Goal: Task Accomplishment & Management: Use online tool/utility

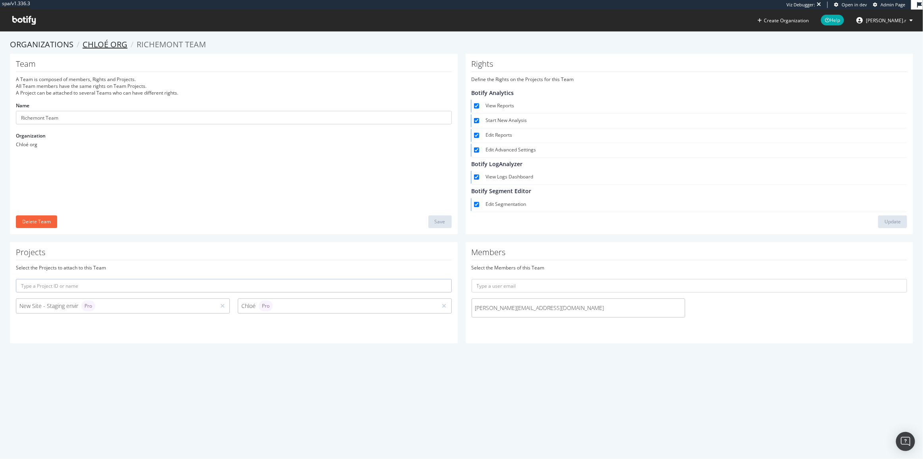
click at [115, 46] on link "Chloé org" at bounding box center [105, 44] width 45 height 11
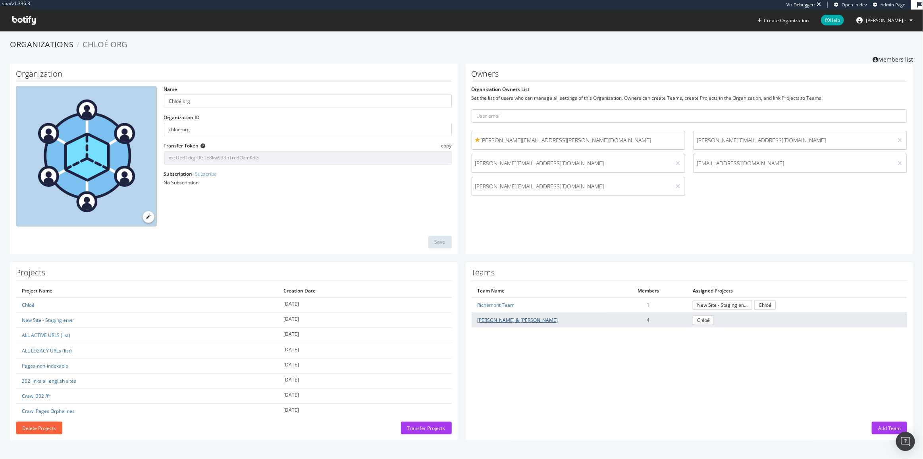
click at [495, 320] on link "Yuri & Neil" at bounding box center [518, 319] width 81 height 7
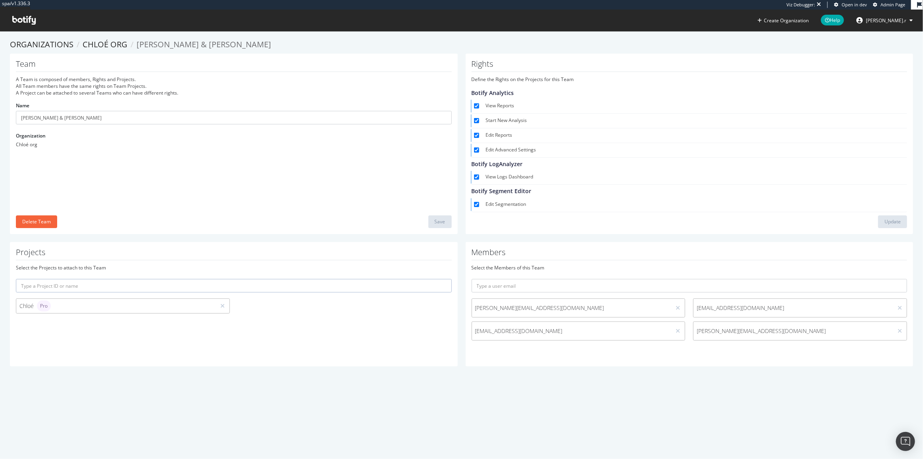
click at [92, 285] on input "text" at bounding box center [234, 285] width 436 height 13
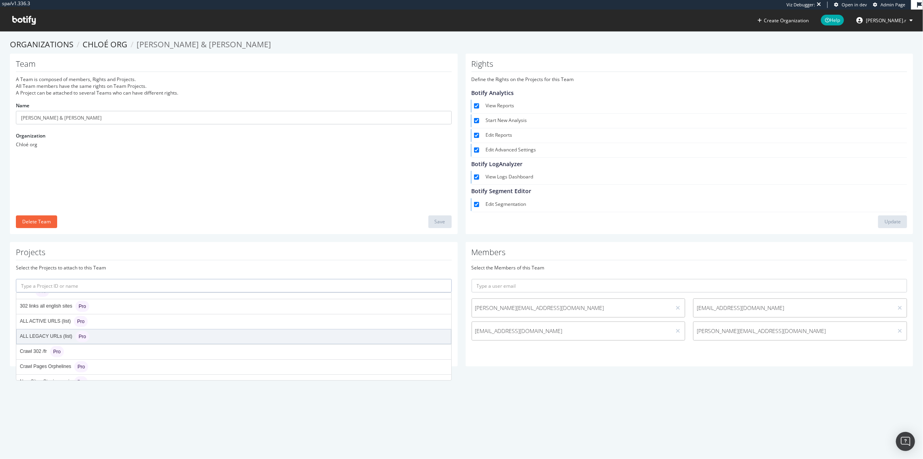
scroll to position [32, 0]
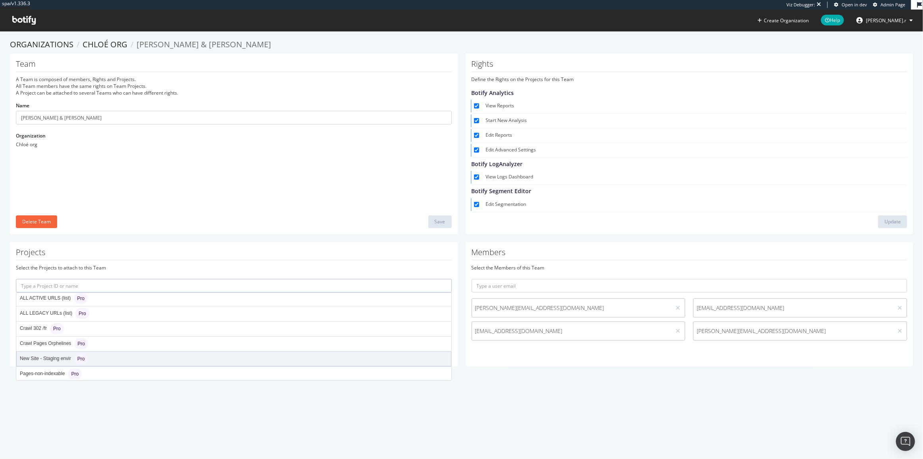
click at [62, 358] on div "New Site - Staging envir Pro" at bounding box center [54, 358] width 68 height 11
type input "new-site-staging-envir"
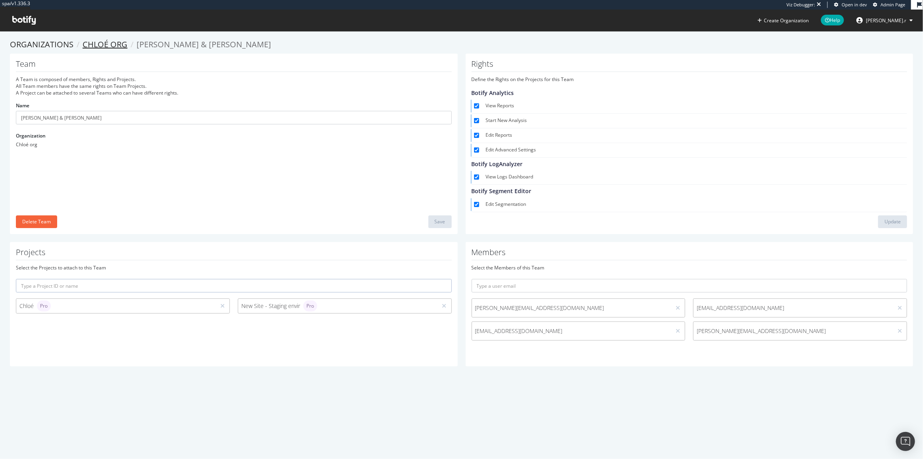
click at [87, 47] on link "Chloé org" at bounding box center [105, 44] width 45 height 11
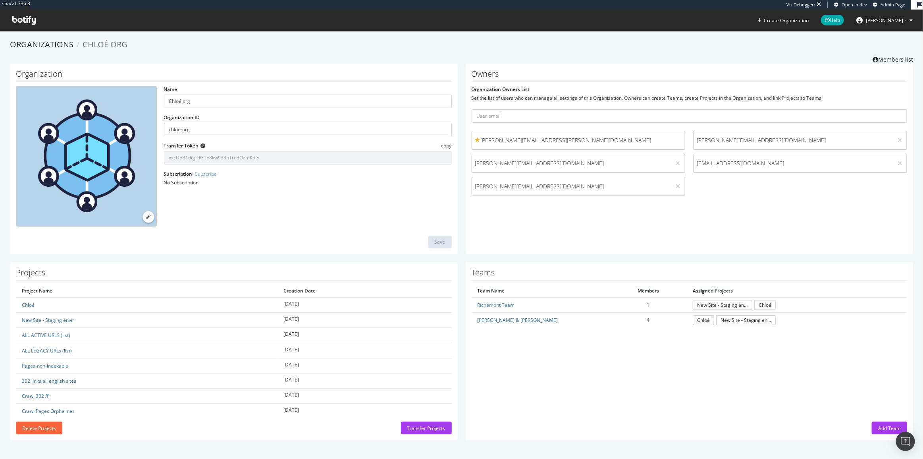
click at [624, 371] on div "Teams Team Name Members Assigned Projects Richemont Team 1 New Site - Staging e…" at bounding box center [690, 351] width 448 height 178
click at [361, 224] on div "Name Chloé org Organization ID chloe-org Transfer Token copy xxcDEB1dtgr0G1E8kw…" at bounding box center [234, 159] width 444 height 147
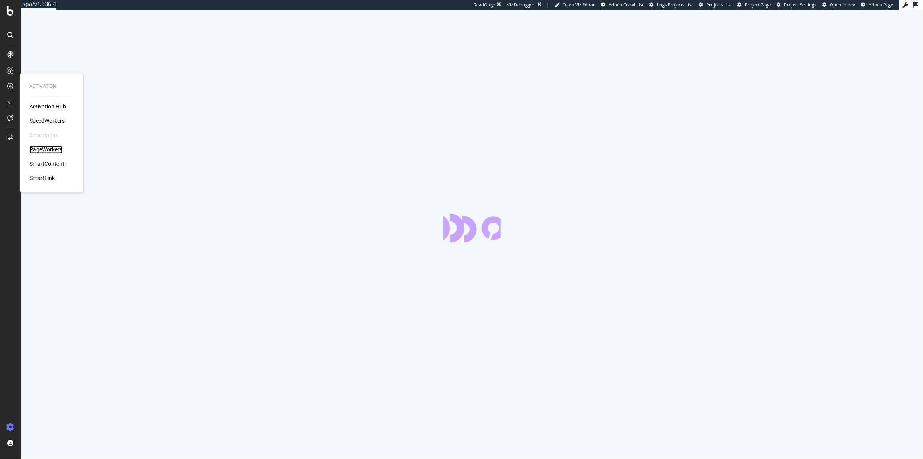
click at [52, 148] on div "PageWorkers" at bounding box center [45, 150] width 33 height 8
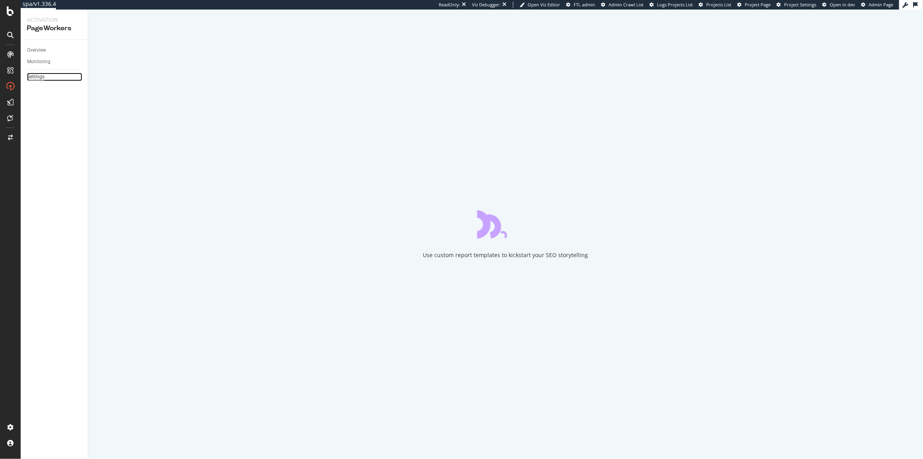
click at [40, 76] on div "Settings" at bounding box center [35, 77] width 17 height 8
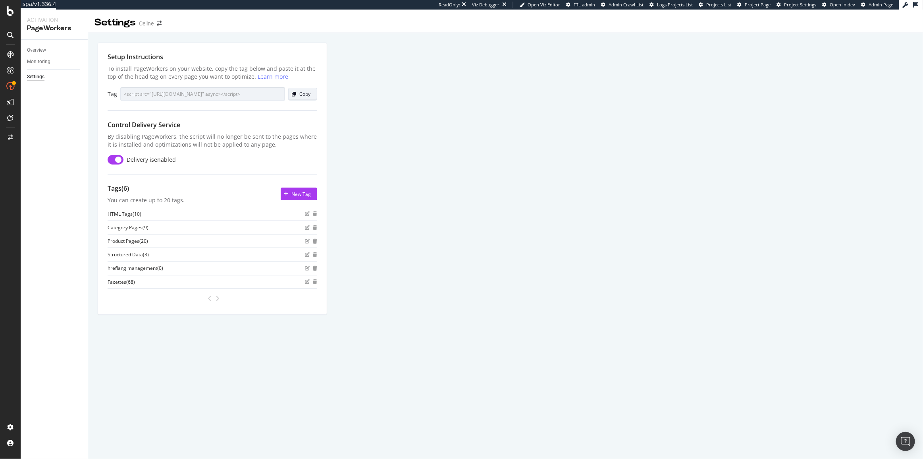
click at [302, 93] on div "Copy" at bounding box center [304, 94] width 11 height 7
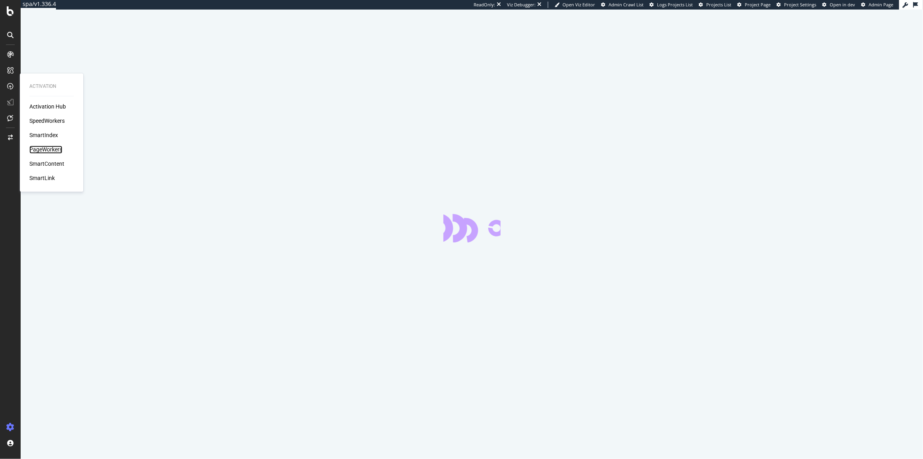
click at [55, 147] on div "PageWorkers" at bounding box center [45, 150] width 33 height 8
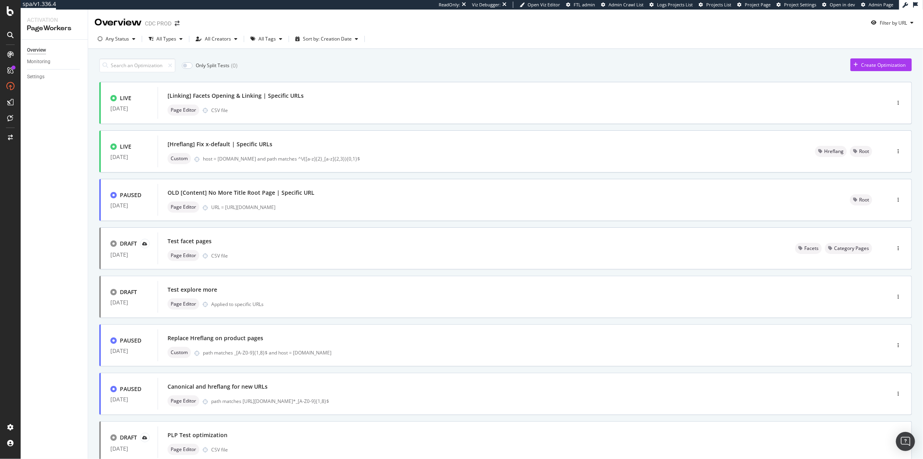
click at [33, 72] on div "Settings" at bounding box center [57, 77] width 61 height 12
drag, startPoint x: 34, startPoint y: 72, endPoint x: 47, endPoint y: 76, distance: 14.0
click at [34, 73] on div "Settings" at bounding box center [35, 77] width 17 height 8
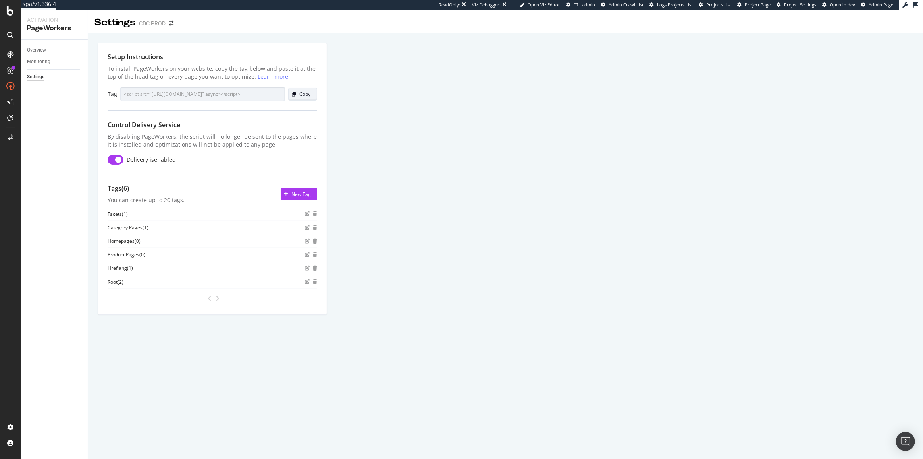
click at [305, 95] on div "Copy" at bounding box center [304, 94] width 11 height 7
click at [308, 93] on div "Copy" at bounding box center [304, 94] width 11 height 7
click at [43, 89] on div "SiteCrawler" at bounding box center [43, 89] width 28 height 8
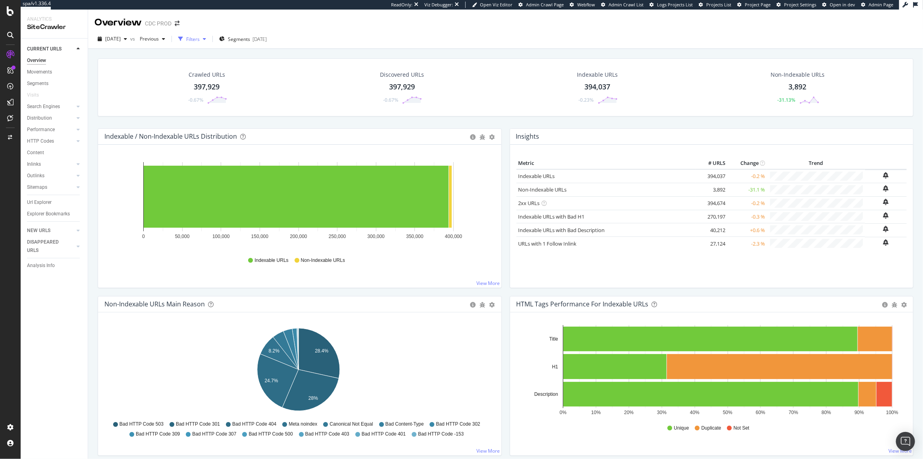
drag, startPoint x: 205, startPoint y: 38, endPoint x: 204, endPoint y: 43, distance: 5.6
click at [200, 38] on div "Filters" at bounding box center [192, 39] width 13 height 7
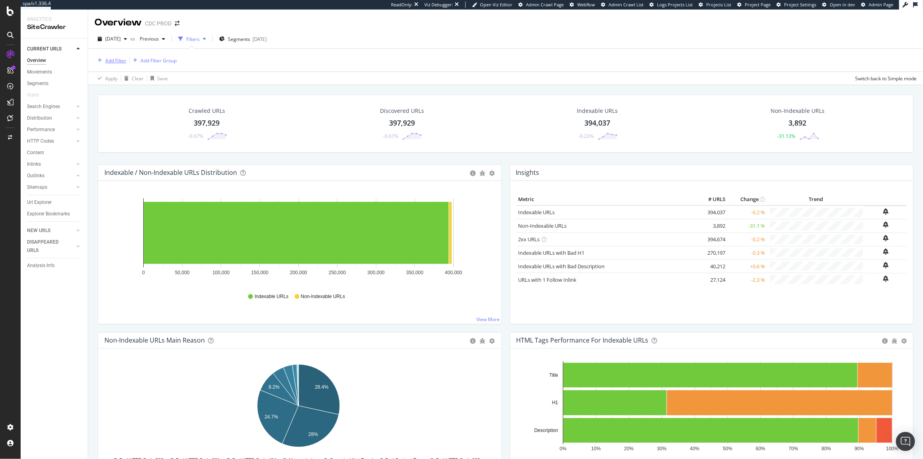
click at [119, 57] on div "Add Filter" at bounding box center [115, 60] width 21 height 7
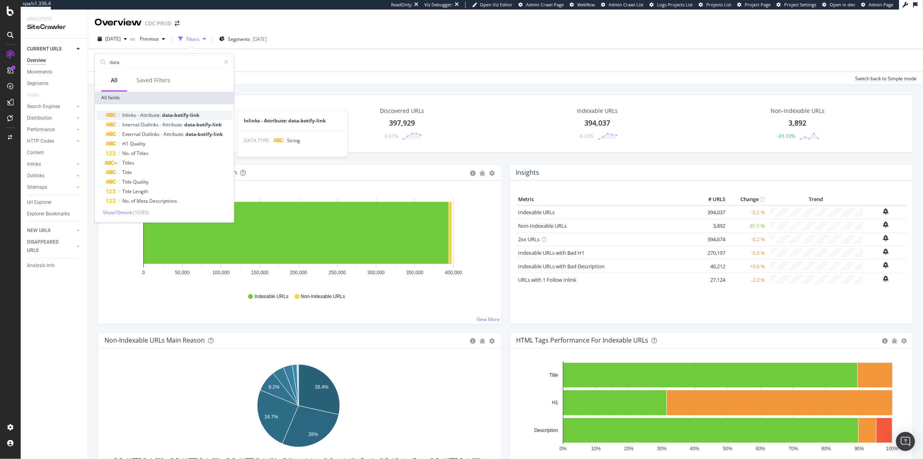
type input "data"
click at [170, 115] on span "data-botify-link" at bounding box center [180, 115] width 37 height 7
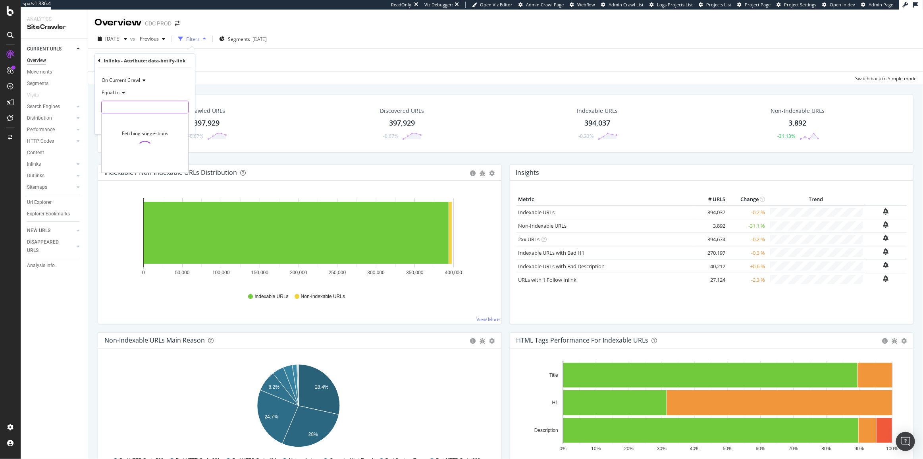
click at [121, 109] on input "text" at bounding box center [145, 107] width 87 height 13
paste input "text"
type input "facet-opening"
drag, startPoint x: 175, startPoint y: 119, endPoint x: 181, endPoint y: 123, distance: 6.9
click at [176, 119] on span "263 URLS" at bounding box center [178, 117] width 20 height 7
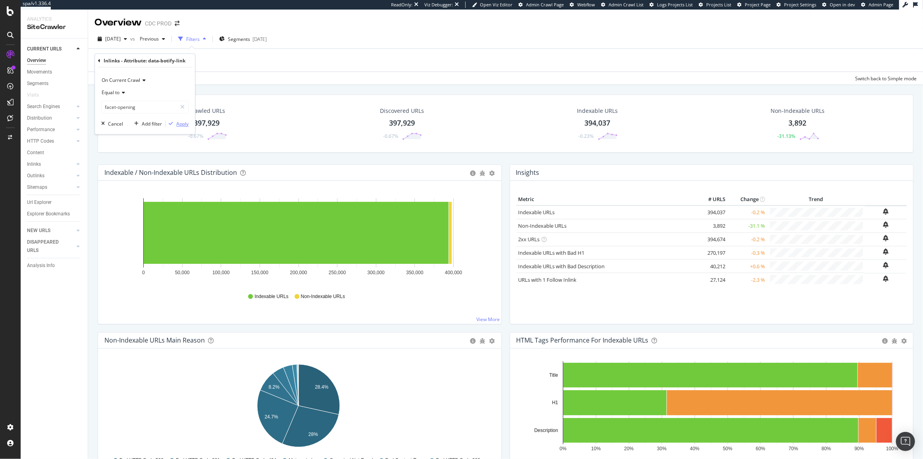
click at [182, 123] on div "Apply" at bounding box center [182, 123] width 12 height 7
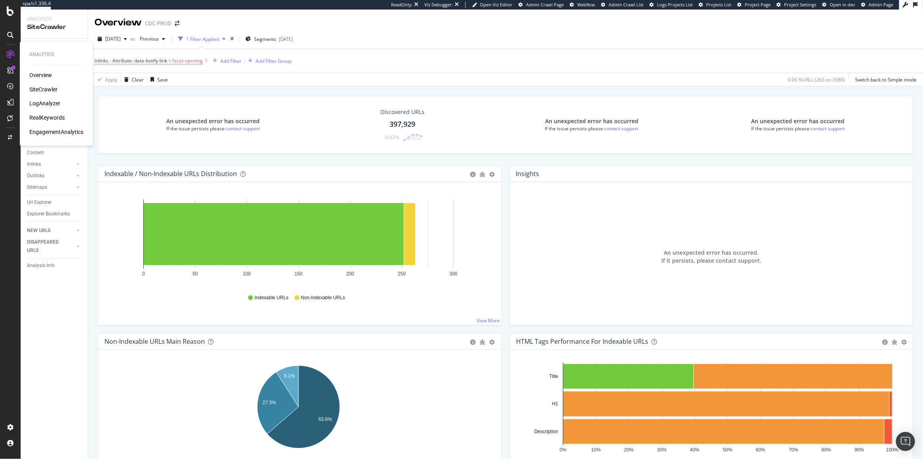
drag, startPoint x: 39, startPoint y: 115, endPoint x: 44, endPoint y: 112, distance: 5.7
click at [39, 115] on div "RealKeywords" at bounding box center [46, 118] width 35 height 8
click at [194, 59] on span "facet-opening" at bounding box center [187, 60] width 31 height 11
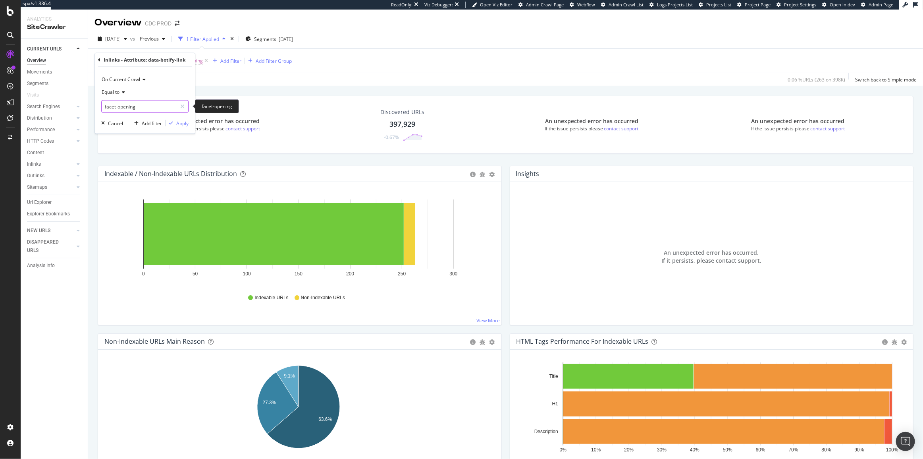
click at [156, 102] on input "facet-opening" at bounding box center [139, 106] width 75 height 13
click at [353, 29] on div "Overview CDC PROD" at bounding box center [505, 20] width 835 height 20
drag, startPoint x: 46, startPoint y: 202, endPoint x: 181, endPoint y: 164, distance: 139.9
click at [46, 202] on div "Url Explorer" at bounding box center [39, 202] width 25 height 8
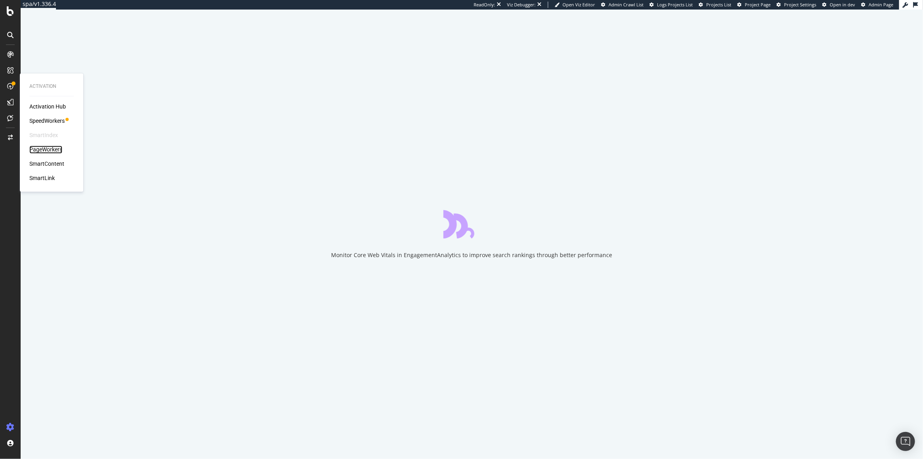
click at [49, 148] on div "PageWorkers" at bounding box center [45, 150] width 33 height 8
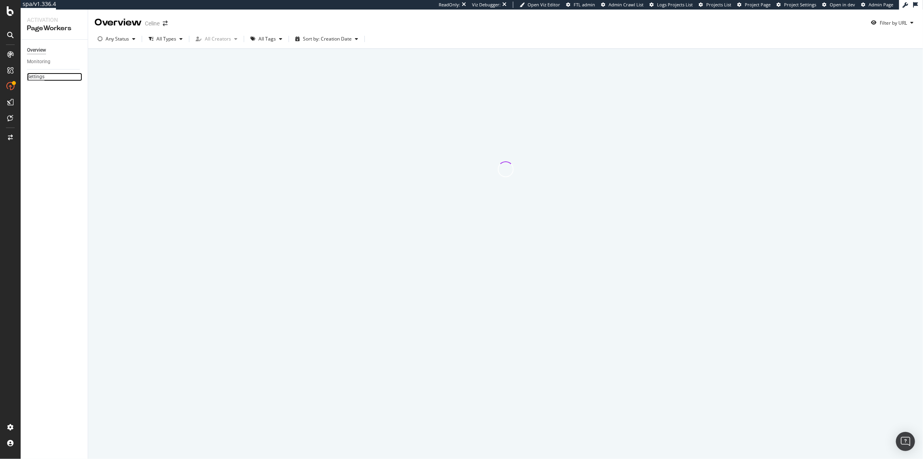
click at [42, 73] on div "Settings" at bounding box center [35, 77] width 17 height 8
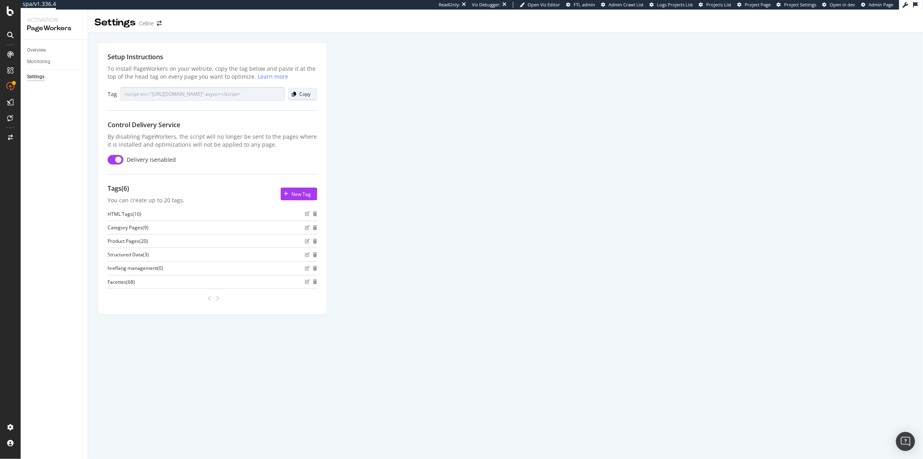
click at [305, 94] on div "Copy" at bounding box center [304, 94] width 11 height 7
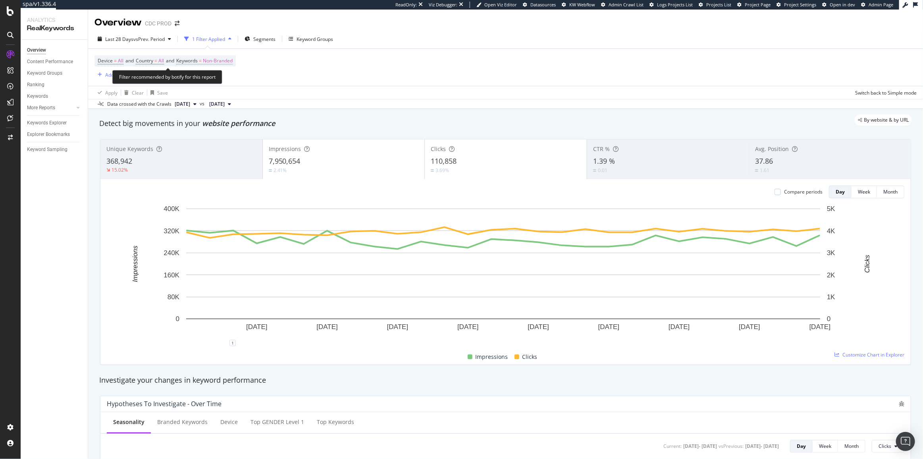
click at [213, 61] on span "Non-Branded" at bounding box center [218, 60] width 30 height 11
click at [209, 83] on div "Non-Branded" at bounding box center [209, 79] width 42 height 12
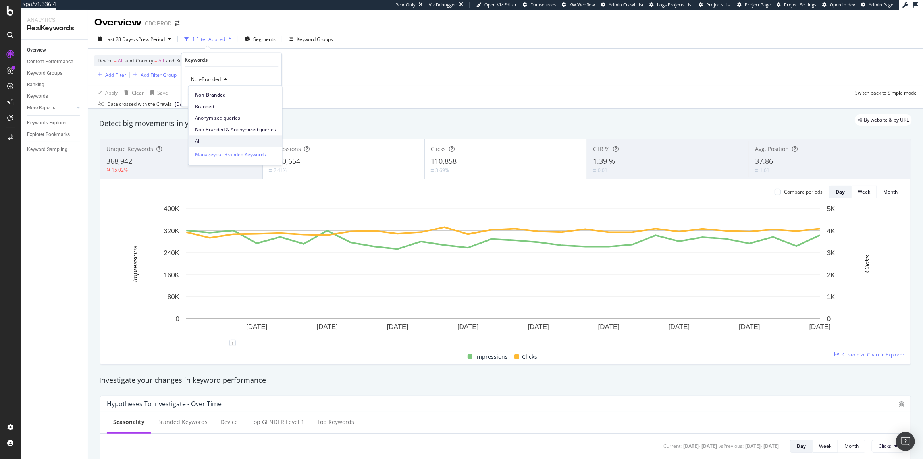
click at [217, 139] on span "All" at bounding box center [235, 140] width 81 height 7
drag, startPoint x: 269, startPoint y: 99, endPoint x: 158, endPoint y: 84, distance: 111.8
click at [269, 98] on div "Apply" at bounding box center [269, 96] width 12 height 7
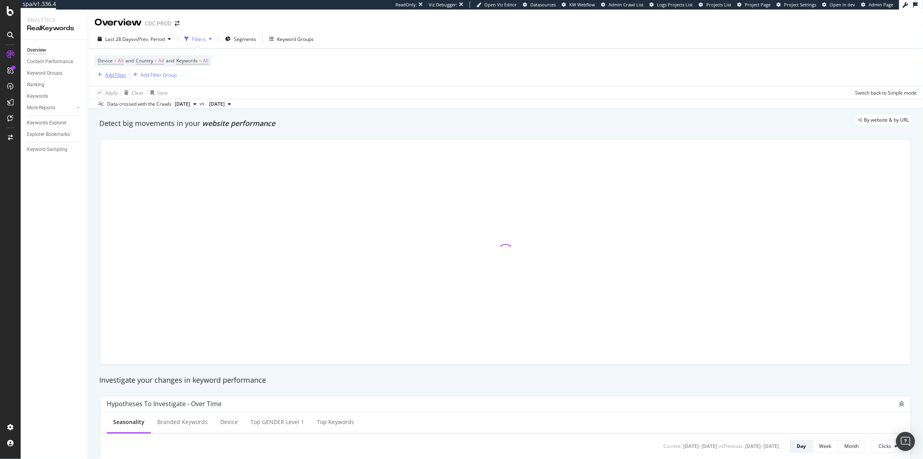
click at [117, 75] on div "Add Filter" at bounding box center [115, 74] width 21 height 7
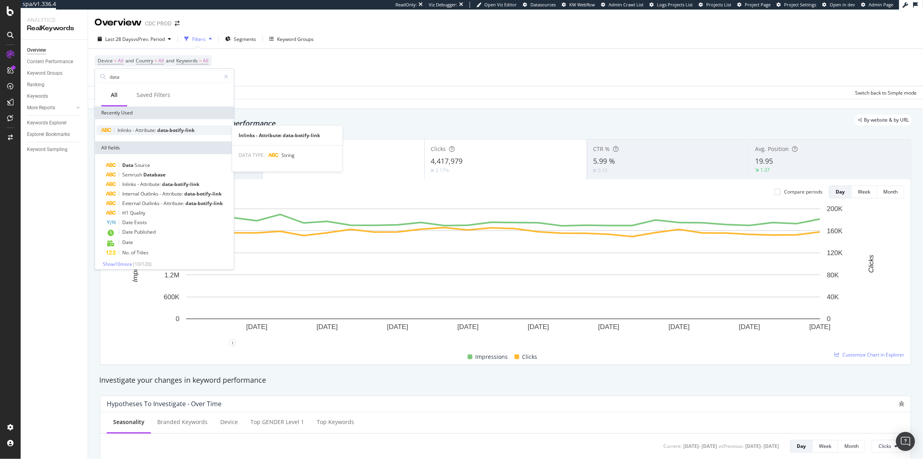
type input "data"
click at [170, 130] on span "data-botify-link" at bounding box center [175, 130] width 37 height 7
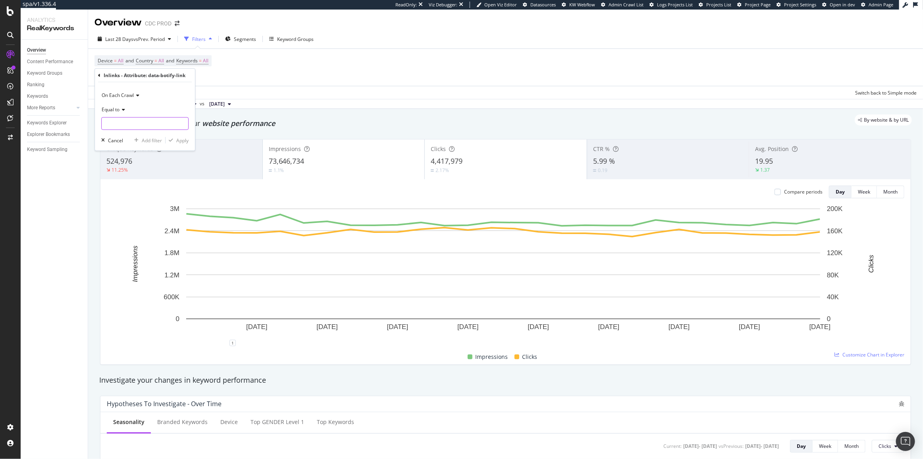
click at [141, 125] on input "text" at bounding box center [145, 123] width 87 height 13
paste input "facet-opening"
type input "facet-opening"
click at [183, 79] on div "Inlinks - Attribute: data-botify-link" at bounding box center [145, 75] width 94 height 13
click at [181, 138] on div "Apply" at bounding box center [182, 140] width 12 height 7
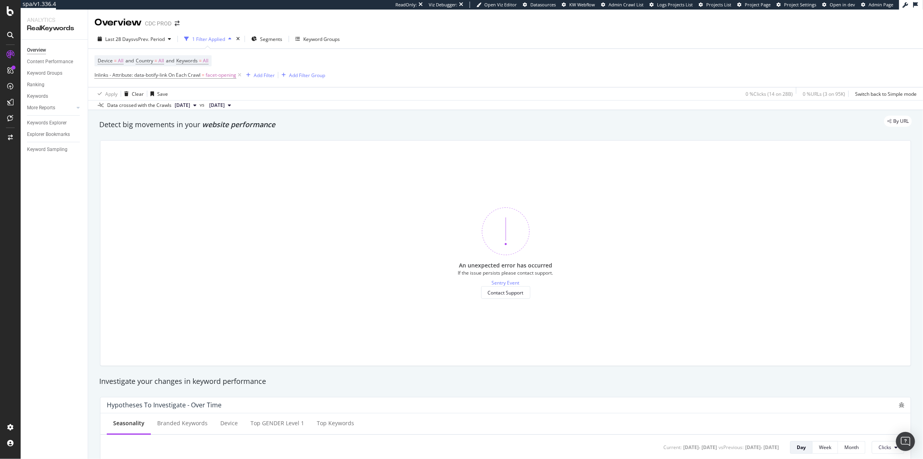
click at [426, 32] on div "Last 28 Days vs Prev. Period 1 Filter Applied Segments Keyword Groups Device = …" at bounding box center [505, 69] width 835 height 81
click at [165, 38] on span "vs Prev. Period" at bounding box center [148, 39] width 31 height 7
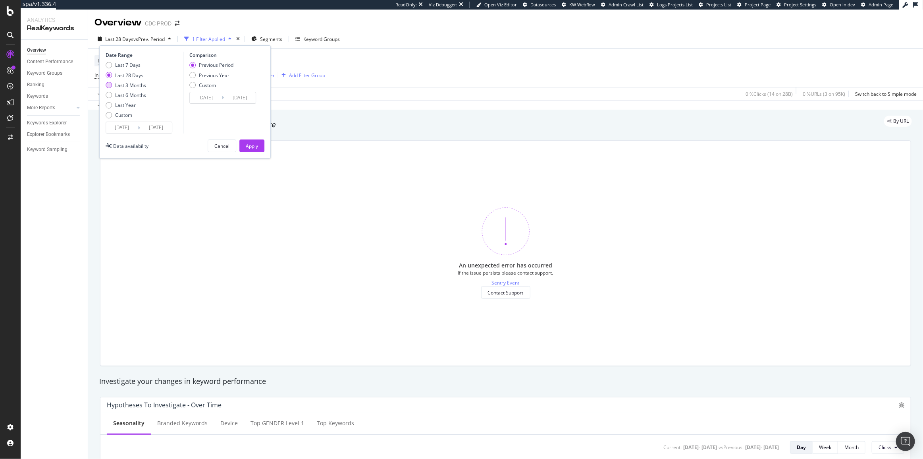
click at [139, 85] on div "Last 3 Months" at bounding box center [130, 85] width 31 height 7
type input "2025/05/17"
type input "2025/02/14"
type input "2025/05/16"
click at [204, 71] on div "Previous Period Previous Year Custom" at bounding box center [211, 77] width 44 height 30
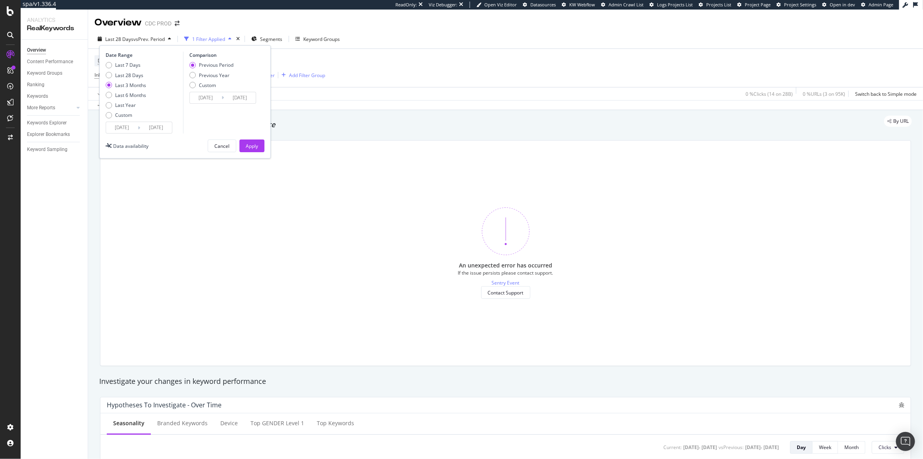
click at [216, 79] on div "Previous Period Previous Year Custom" at bounding box center [211, 77] width 44 height 30
drag, startPoint x: 210, startPoint y: 75, endPoint x: 251, endPoint y: 131, distance: 68.9
click at [210, 76] on div "Previous Year" at bounding box center [214, 75] width 31 height 7
type input "2024/05/18"
type input "2024/08/17"
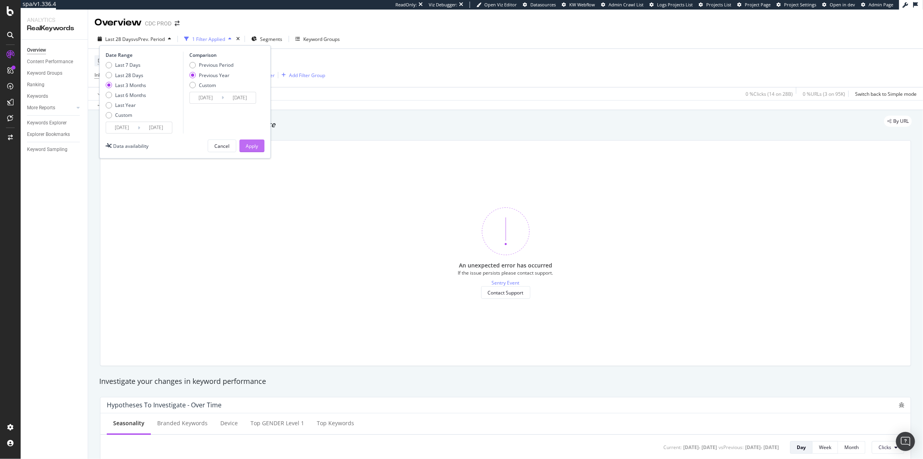
click at [255, 147] on div "Apply" at bounding box center [252, 146] width 12 height 7
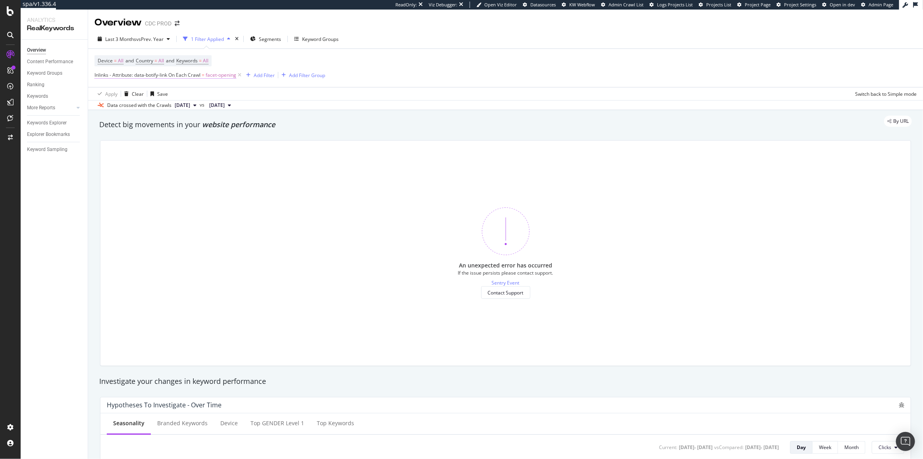
click at [161, 76] on span "Inlinks - Attribute: data-botify-link On Each Crawl" at bounding box center [147, 74] width 106 height 7
click at [99, 74] on icon at bounding box center [99, 74] width 2 height 5
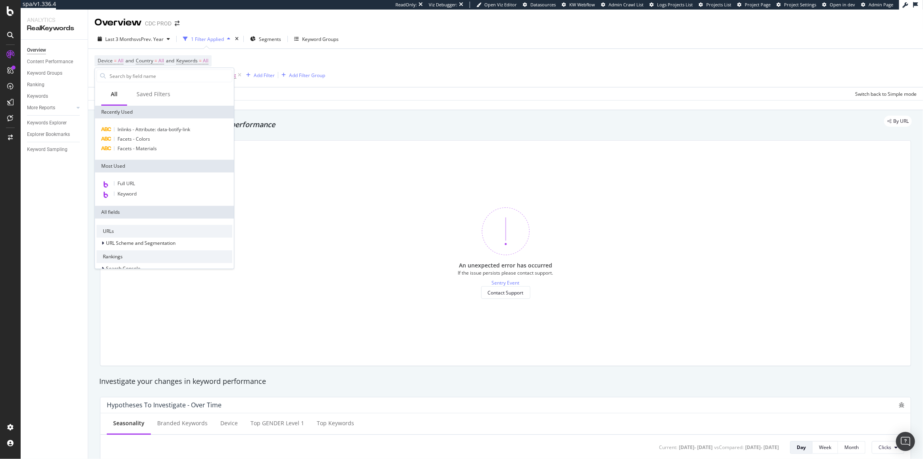
click at [366, 58] on div "Device = All and Country = All and Keywords = All Inlinks - Attribute: data-bot…" at bounding box center [505, 68] width 822 height 38
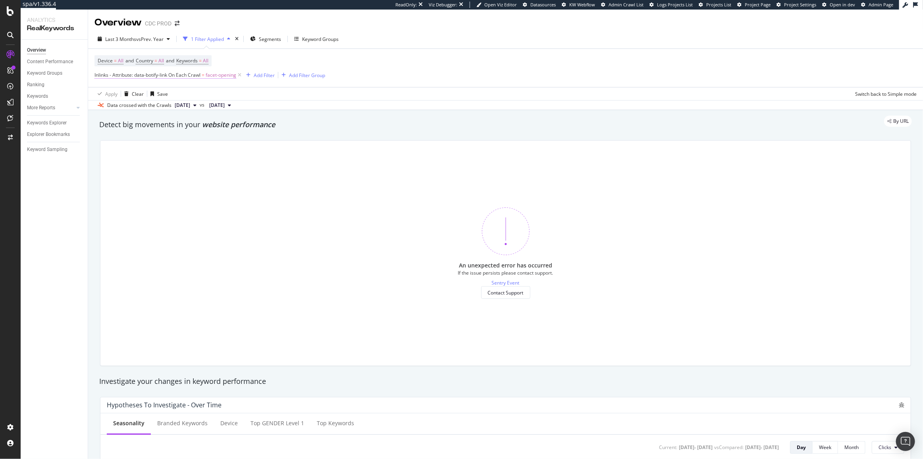
click at [195, 75] on span "Inlinks - Attribute: data-botify-link On Each Crawl" at bounding box center [147, 74] width 106 height 7
click at [99, 73] on icon at bounding box center [99, 74] width 2 height 5
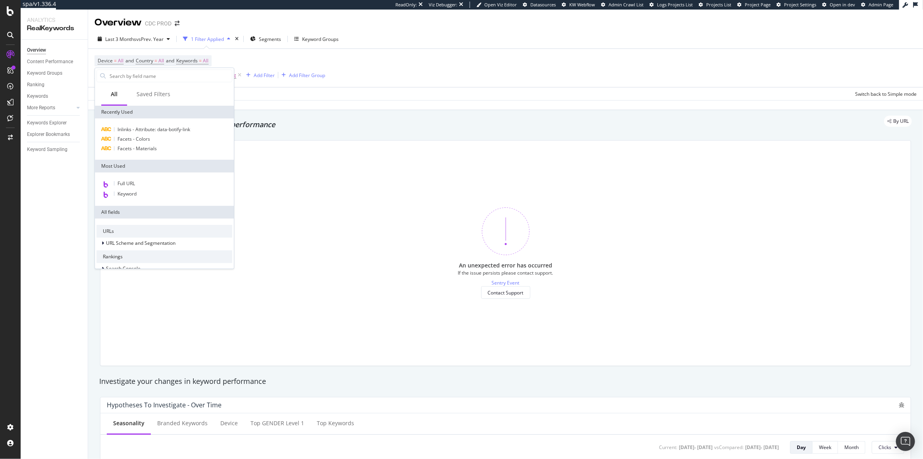
click at [279, 59] on div "Device = All and Country = All and Keywords = All Inlinks - Attribute: data-bot…" at bounding box center [209, 67] width 231 height 25
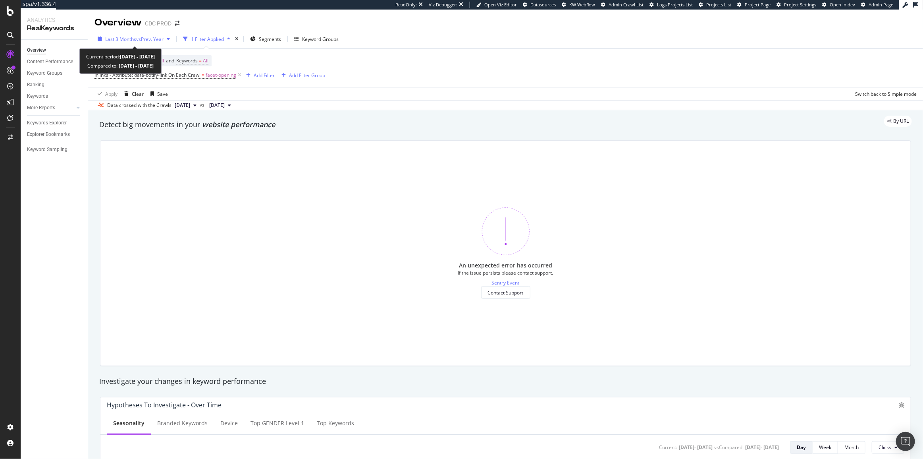
click at [148, 38] on span "vs Prev. Year" at bounding box center [149, 39] width 27 height 7
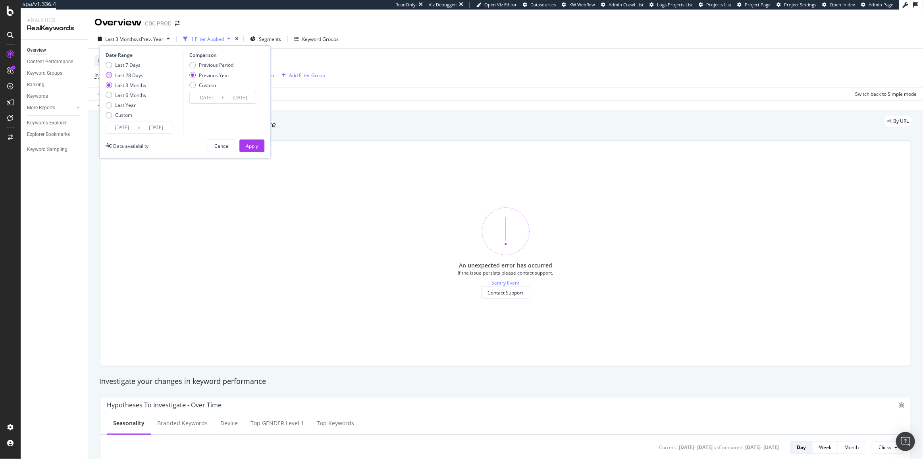
click at [133, 73] on div "Last 28 Days" at bounding box center [129, 75] width 28 height 7
type input "2025/07/20"
type input "2024/07/21"
click at [247, 148] on div "Apply" at bounding box center [252, 146] width 12 height 7
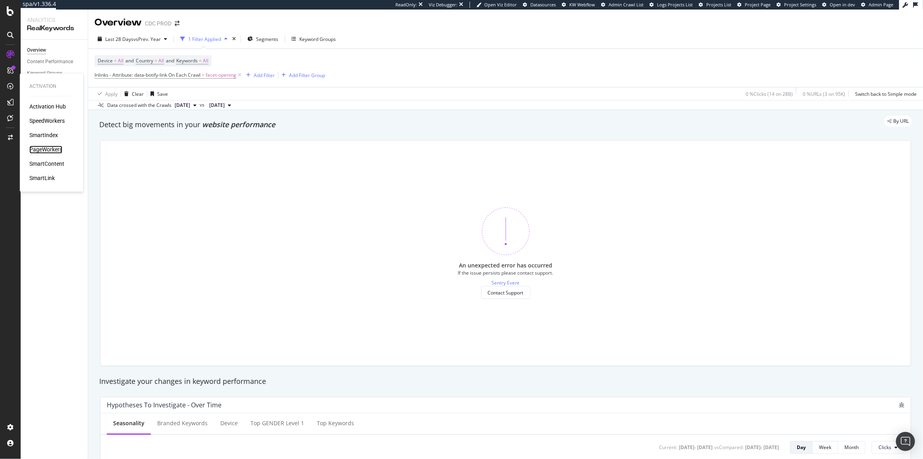
click at [48, 147] on div "PageWorkers" at bounding box center [45, 150] width 33 height 8
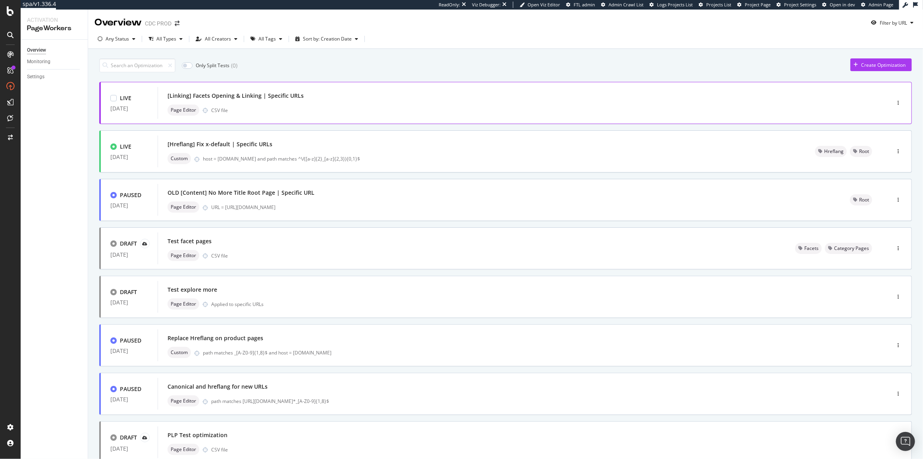
click at [343, 108] on div "Page Editor CSV file" at bounding box center [512, 109] width 689 height 11
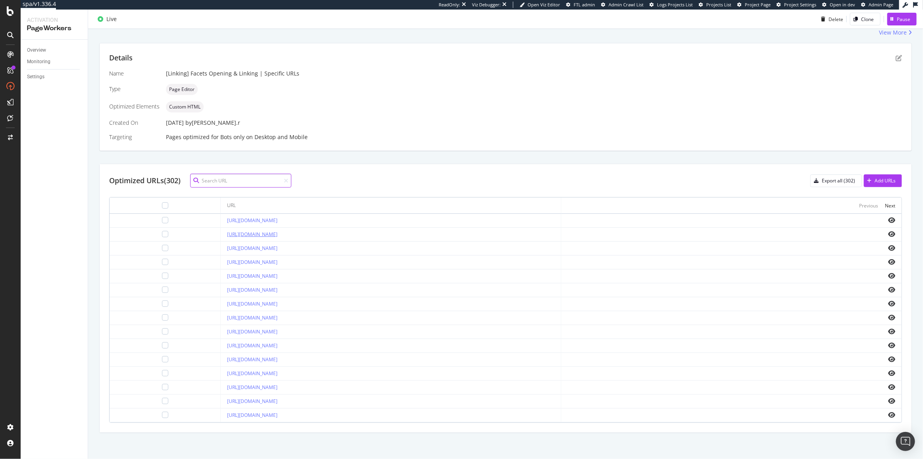
scroll to position [145, 0]
click at [888, 245] on icon "eye" at bounding box center [891, 247] width 7 height 6
click at [885, 202] on div "Next" at bounding box center [890, 205] width 10 height 7
click at [888, 330] on icon "eye" at bounding box center [891, 331] width 7 height 6
click at [888, 328] on icon "eye" at bounding box center [891, 331] width 7 height 6
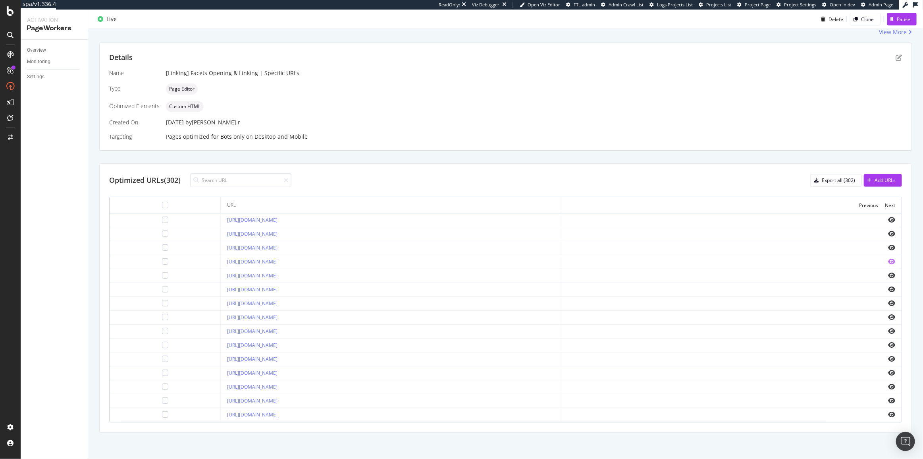
click at [890, 260] on icon "eye" at bounding box center [891, 261] width 7 height 6
click at [888, 262] on icon "eye" at bounding box center [891, 261] width 7 height 6
